Goal: Navigation & Orientation: Find specific page/section

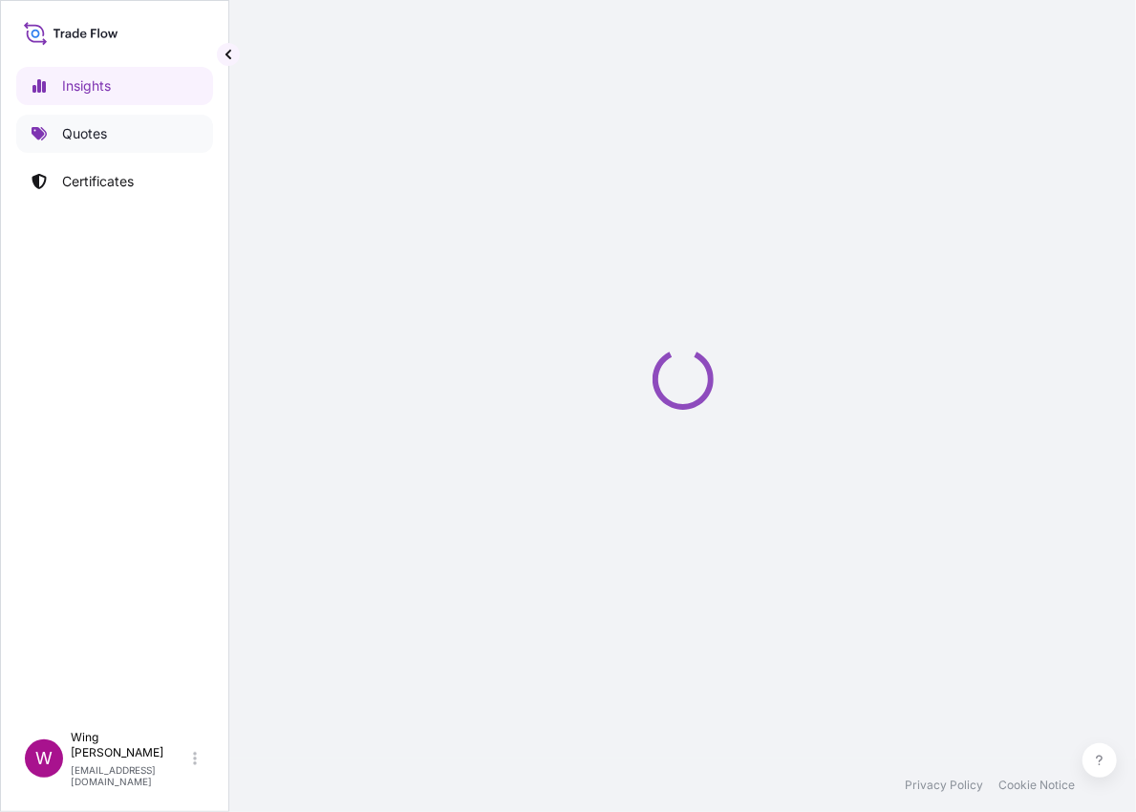
select select "2025"
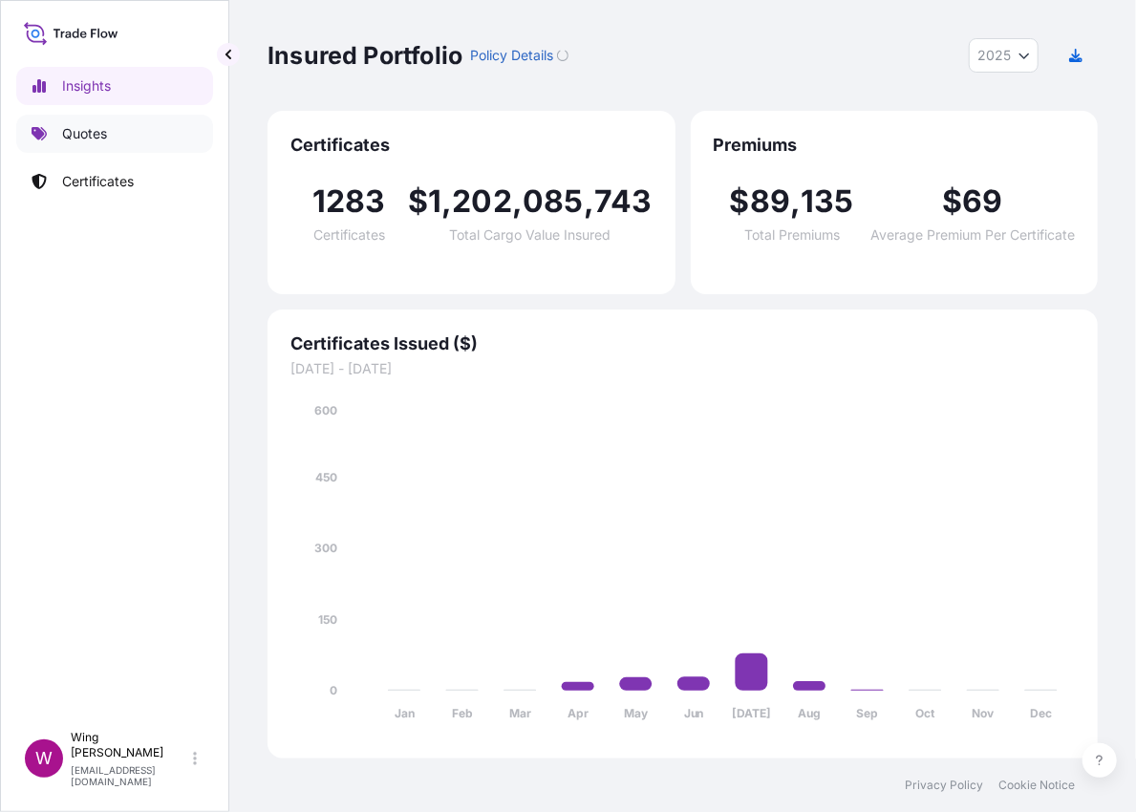
click at [86, 139] on p "Quotes" at bounding box center [84, 133] width 45 height 19
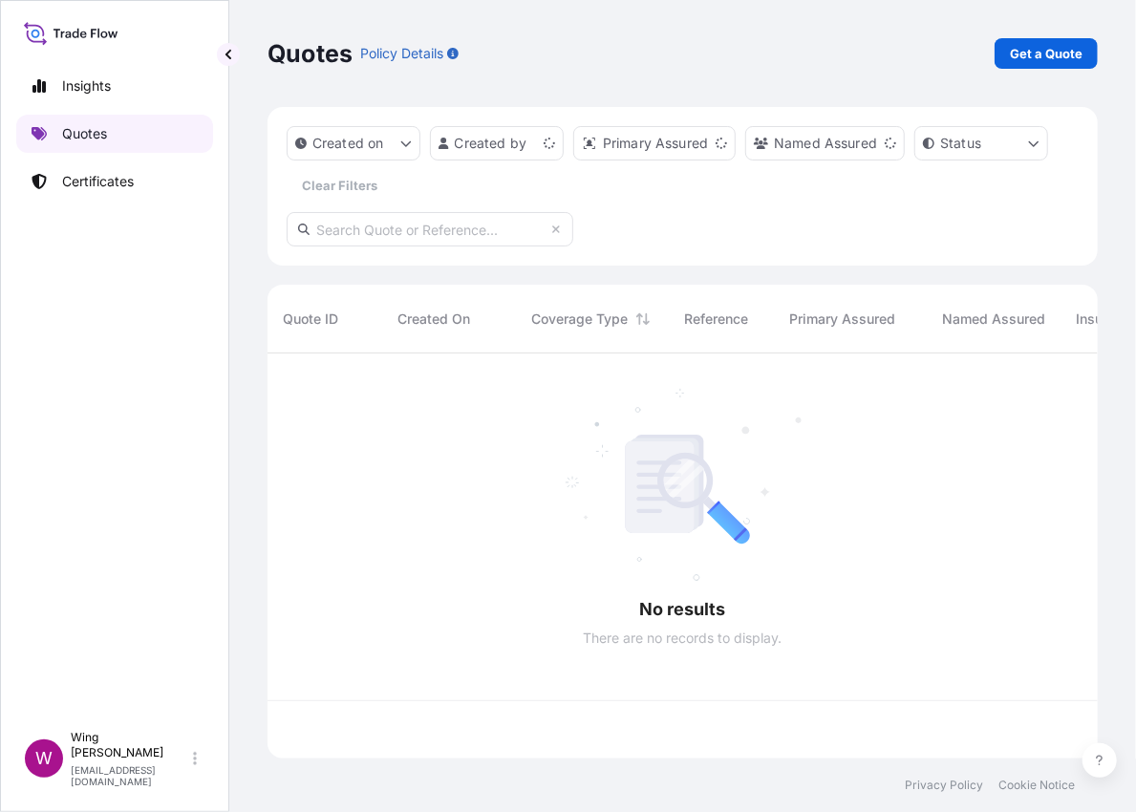
scroll to position [395, 811]
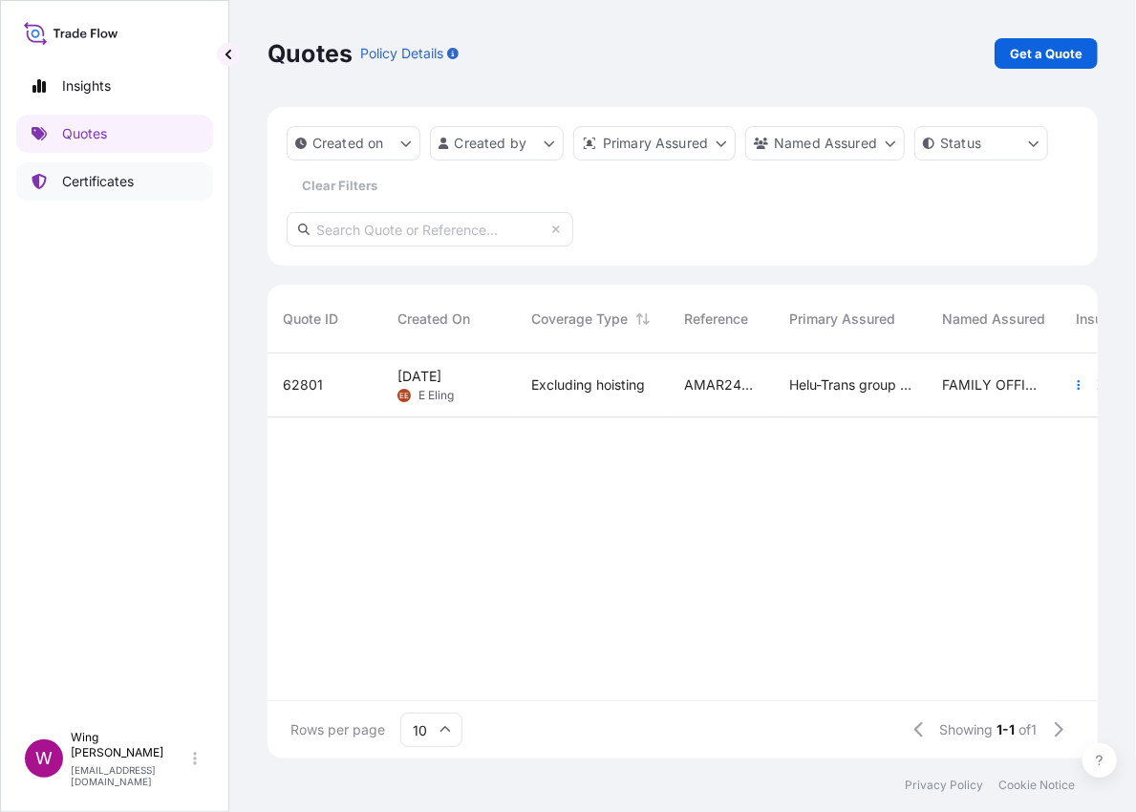
click at [87, 195] on link "Certificates" at bounding box center [114, 181] width 197 height 38
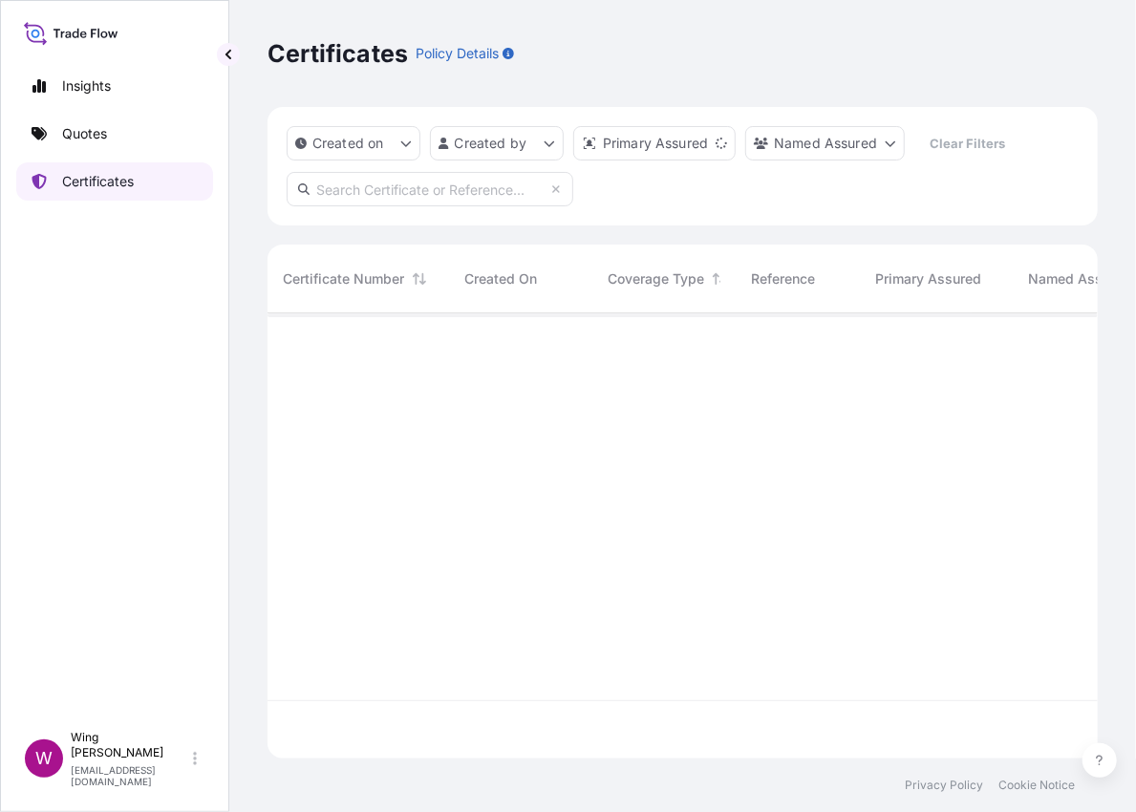
scroll to position [436, 811]
